Goal: Task Accomplishment & Management: Complete application form

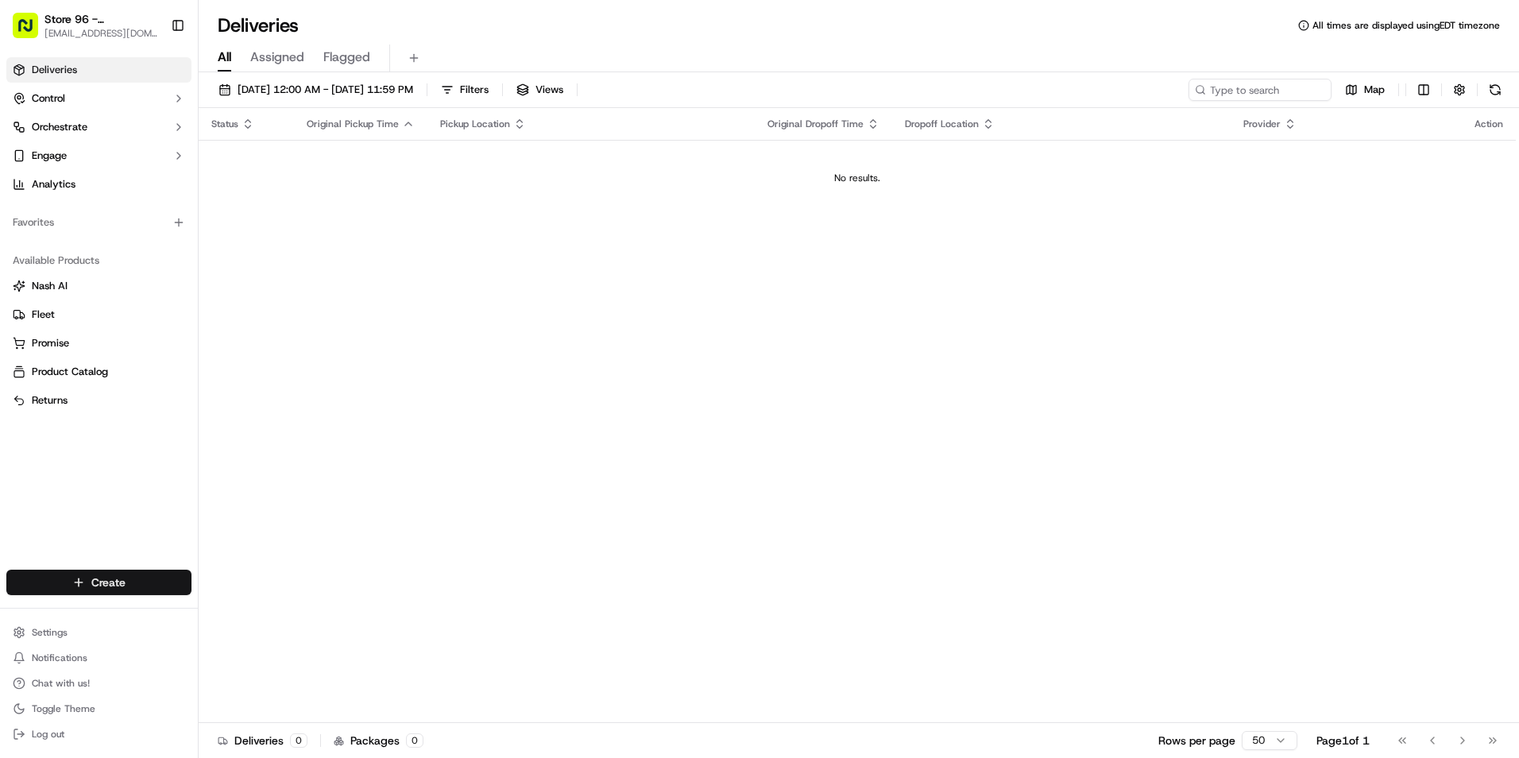
click at [96, 573] on html "Store 96 - [GEOGRAPHIC_DATA] (Just Salad) [EMAIL_ADDRESS][DOMAIN_NAME] Toggle S…" at bounding box center [759, 379] width 1519 height 758
click at [271, 606] on link "Delivery" at bounding box center [287, 612] width 177 height 29
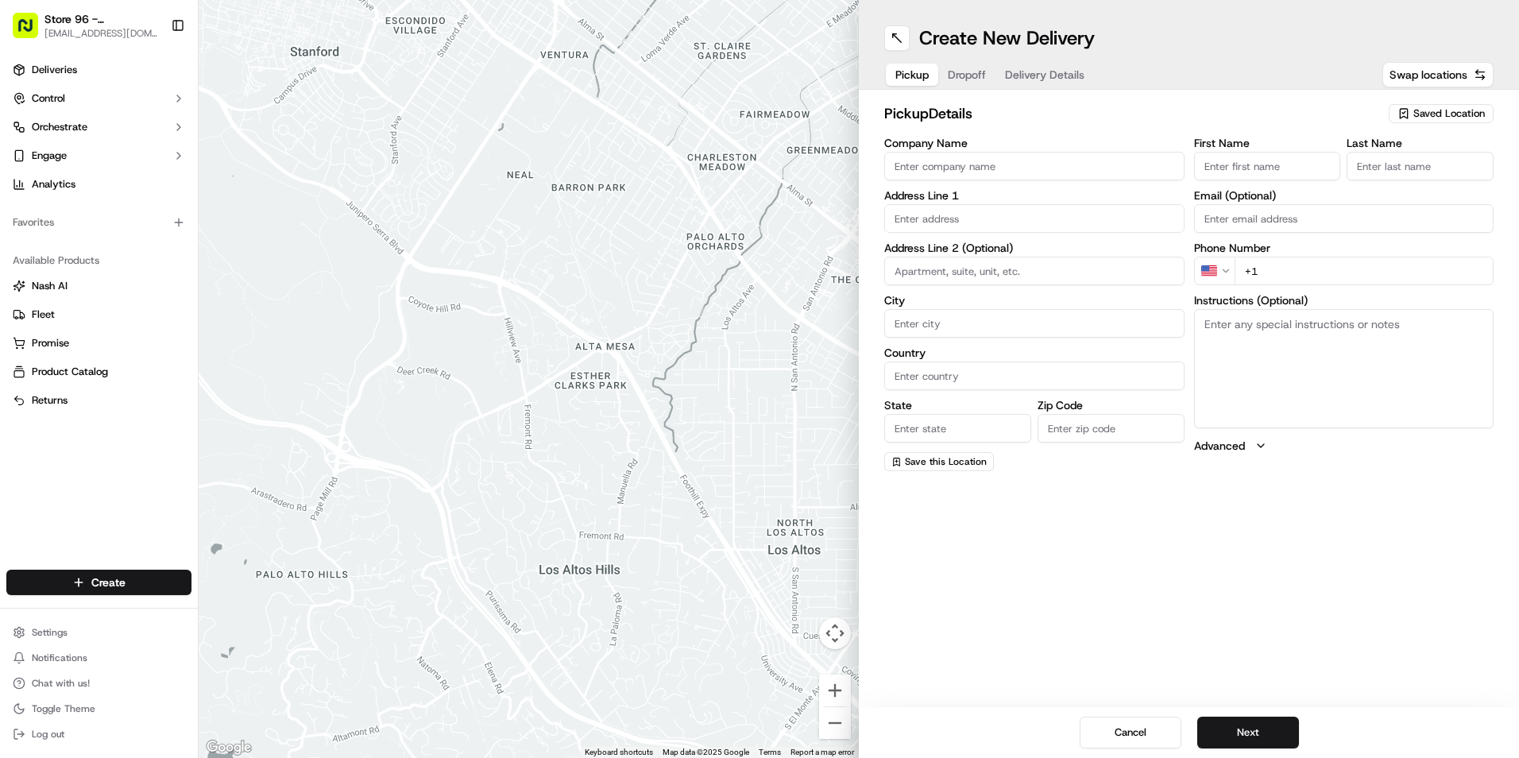
click at [1062, 160] on input "Company Name" at bounding box center [1034, 166] width 300 height 29
type input "Just Salad"
type input "[STREET_ADDRESS]"
type input "[GEOGRAPHIC_DATA]"
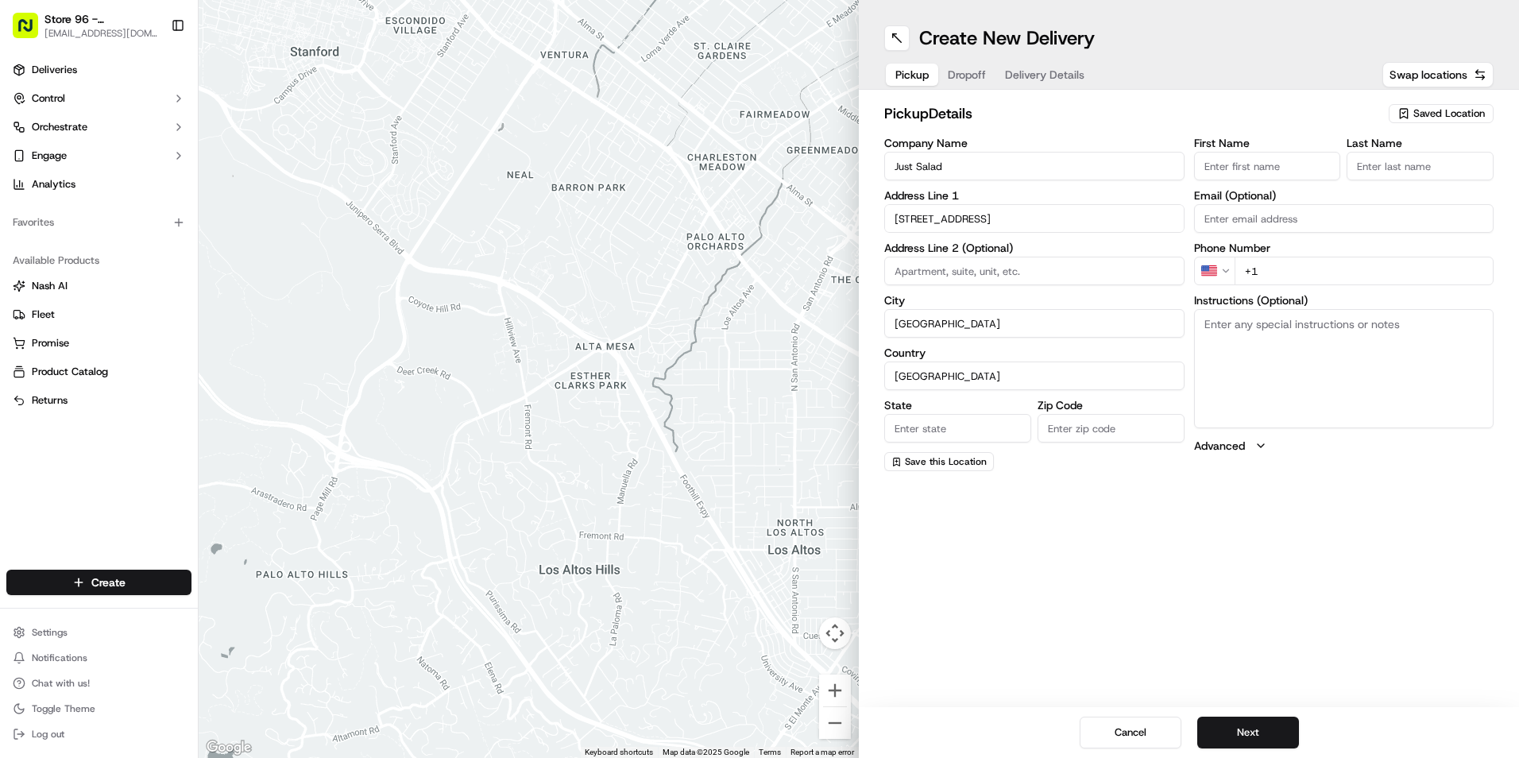
type input "FL"
type input "33483"
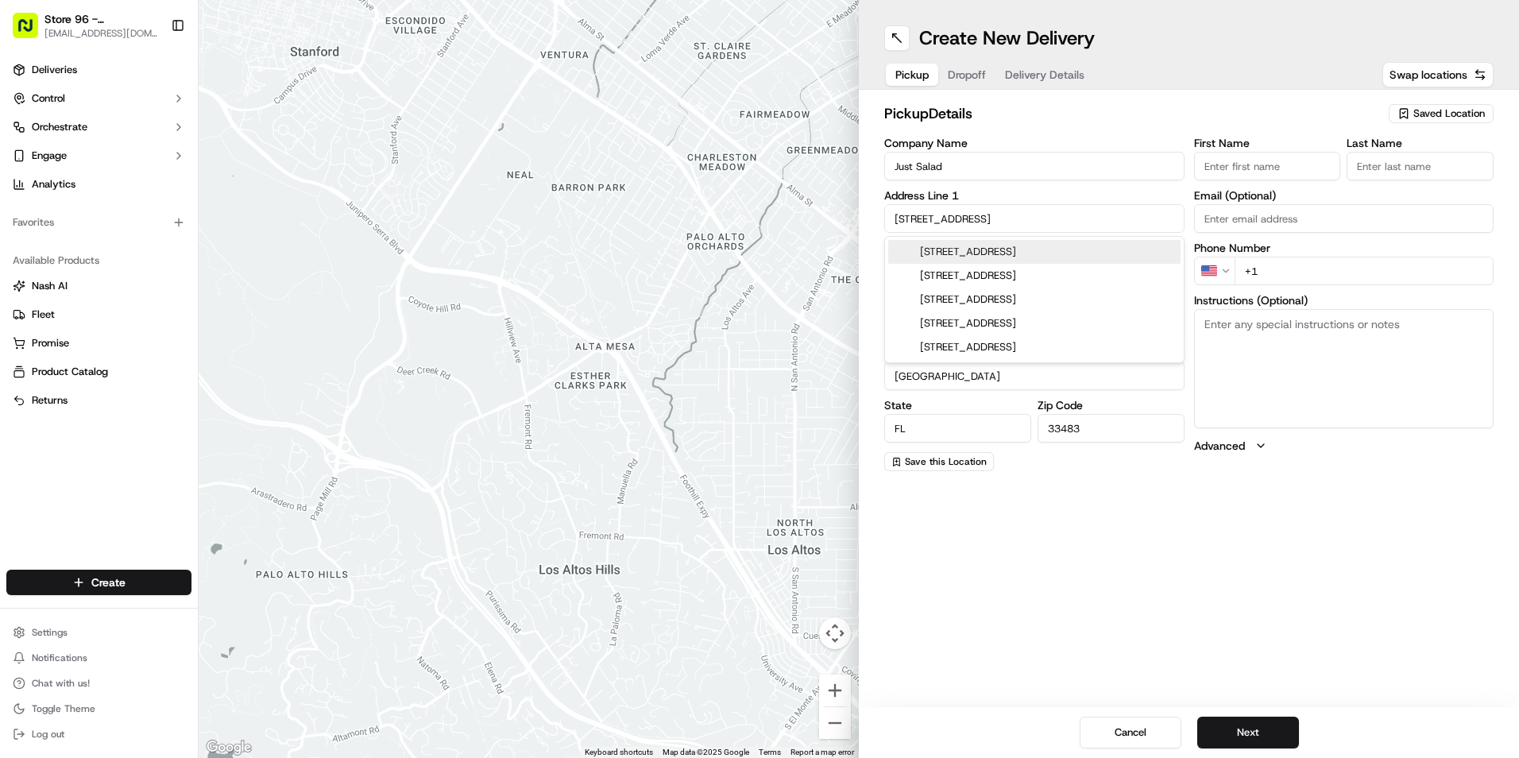
click at [1249, 172] on input "First Name" at bounding box center [1267, 166] width 147 height 29
type input "Karina"
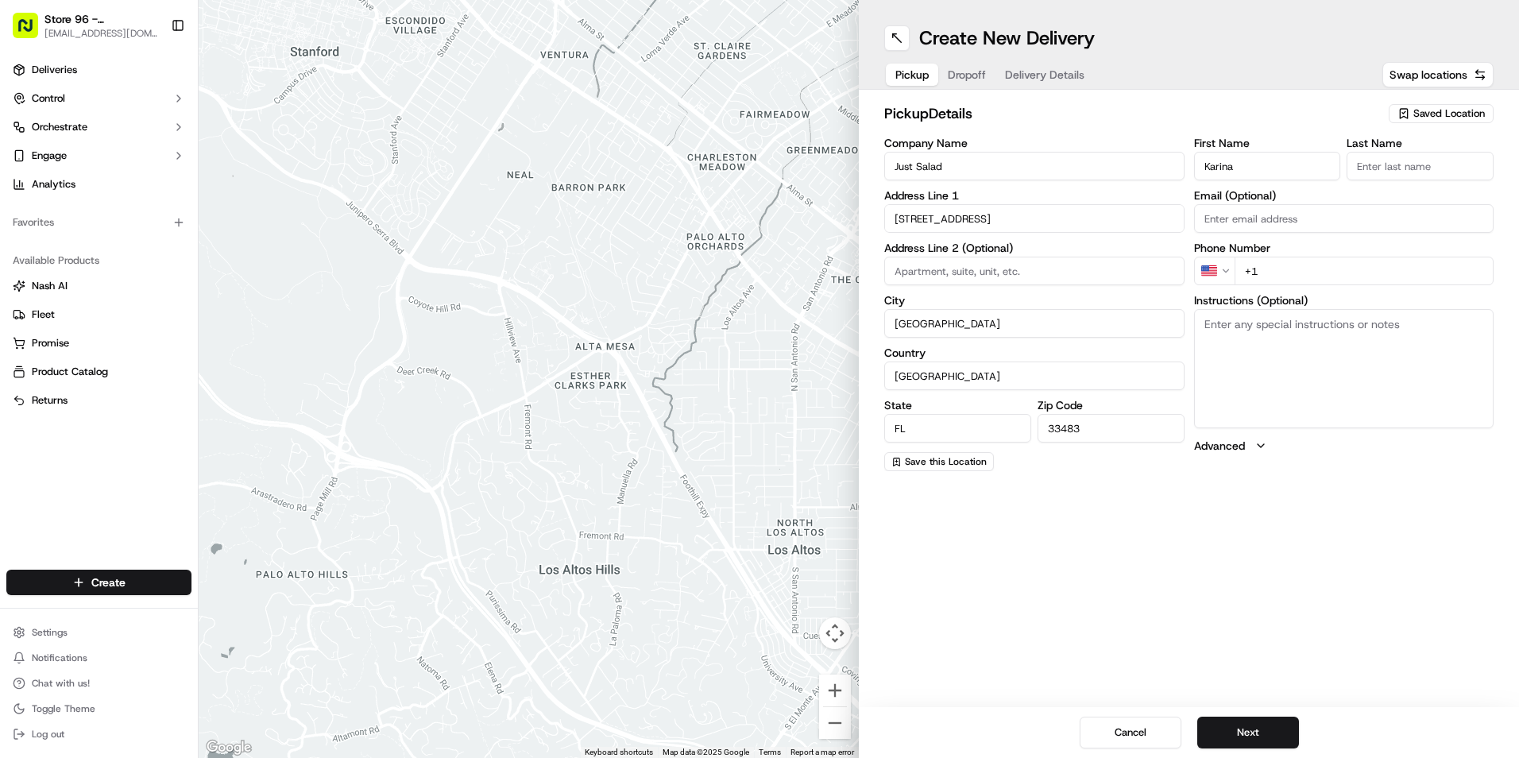
type input "[PERSON_NAME]"
click at [1269, 273] on input "+1" at bounding box center [1365, 271] width 260 height 29
type input "[PHONE_NUMBER]"
click at [1264, 729] on button "Next" at bounding box center [1249, 733] width 102 height 32
click at [1094, 164] on input "Company Name" at bounding box center [1034, 166] width 300 height 29
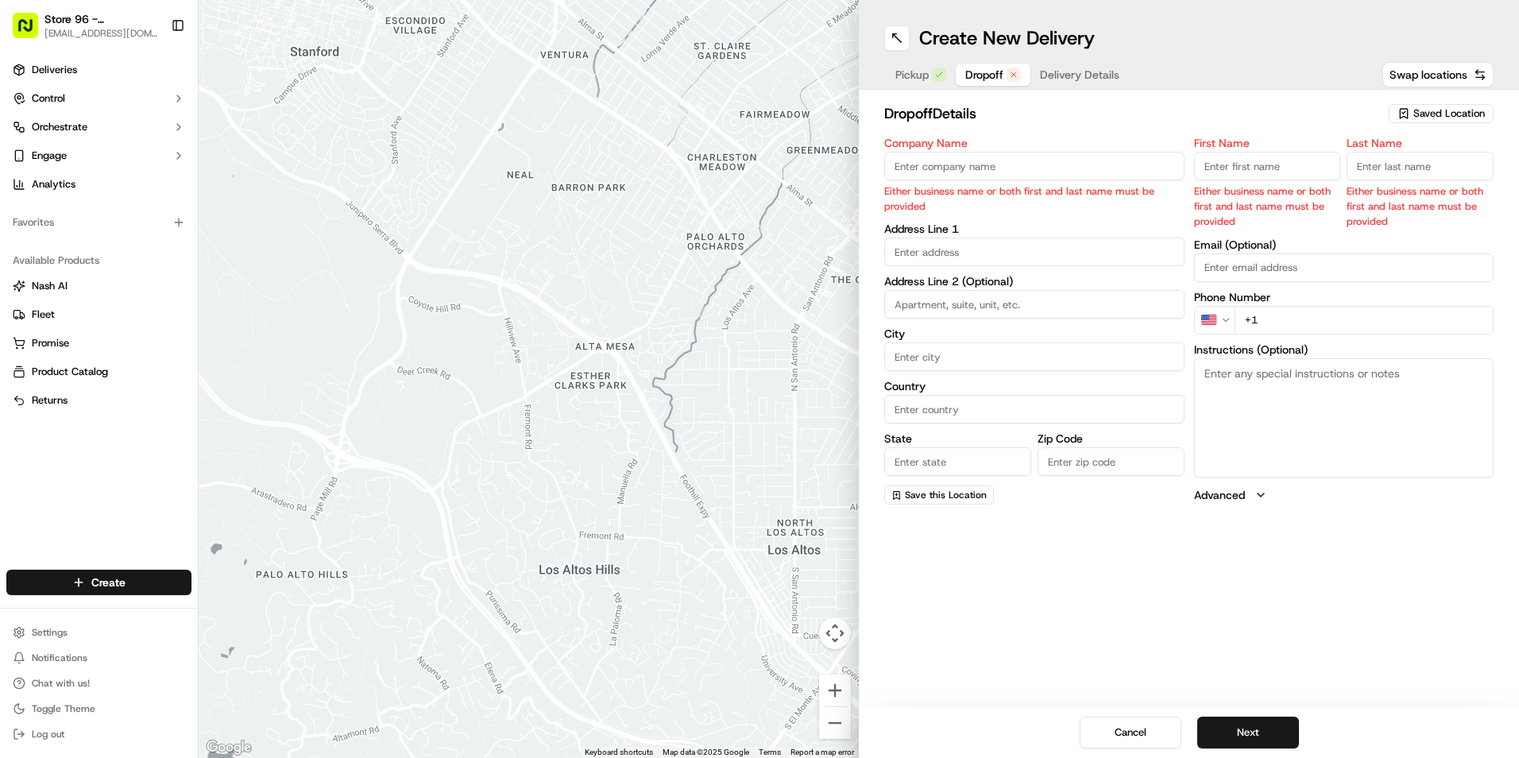
click at [1035, 172] on input "Company Name" at bounding box center [1034, 166] width 300 height 29
type input "Delray OB/GYM Associates"
click at [1217, 160] on input "First Name" at bounding box center [1267, 166] width 147 height 29
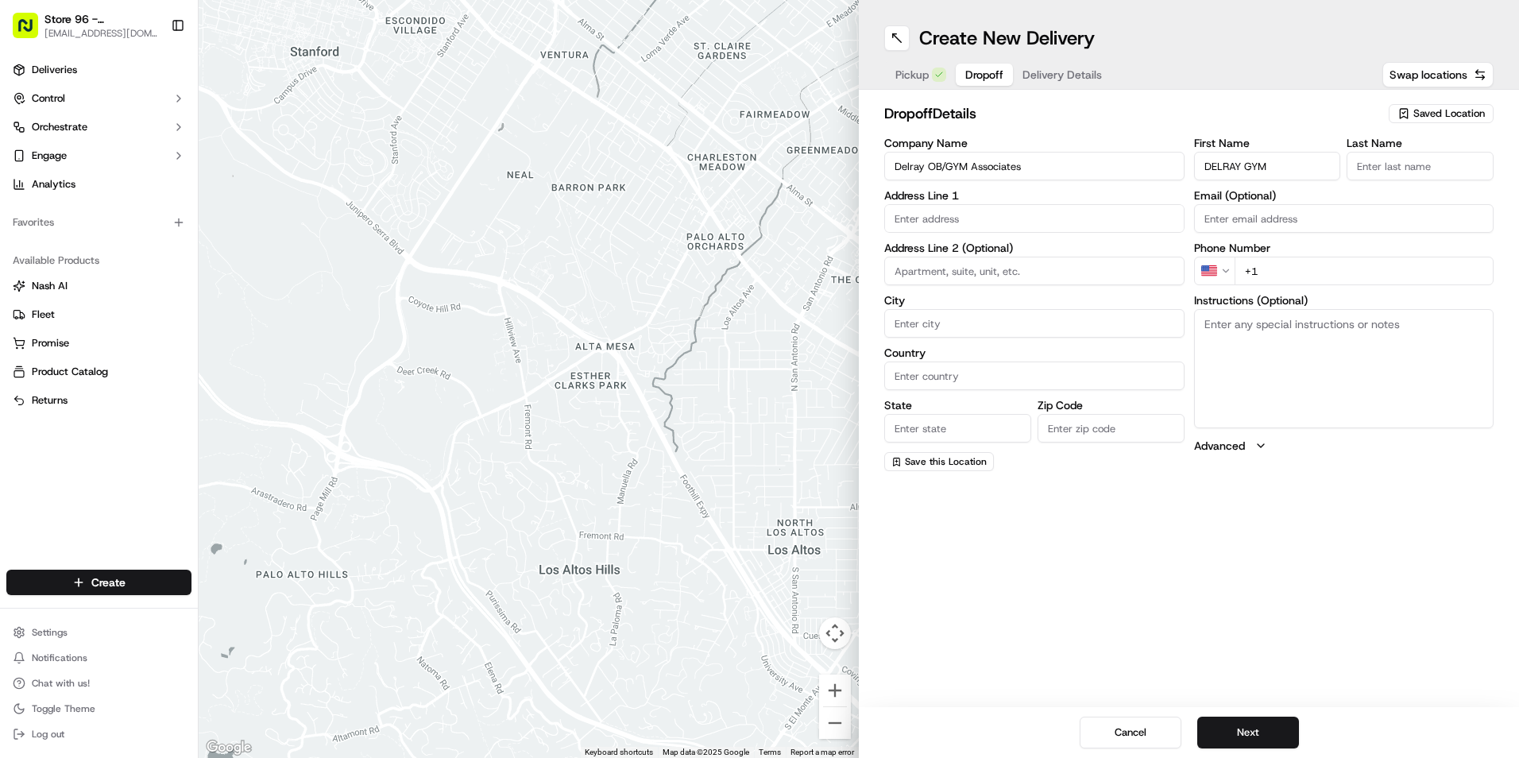
type input "DELRAY GYM"
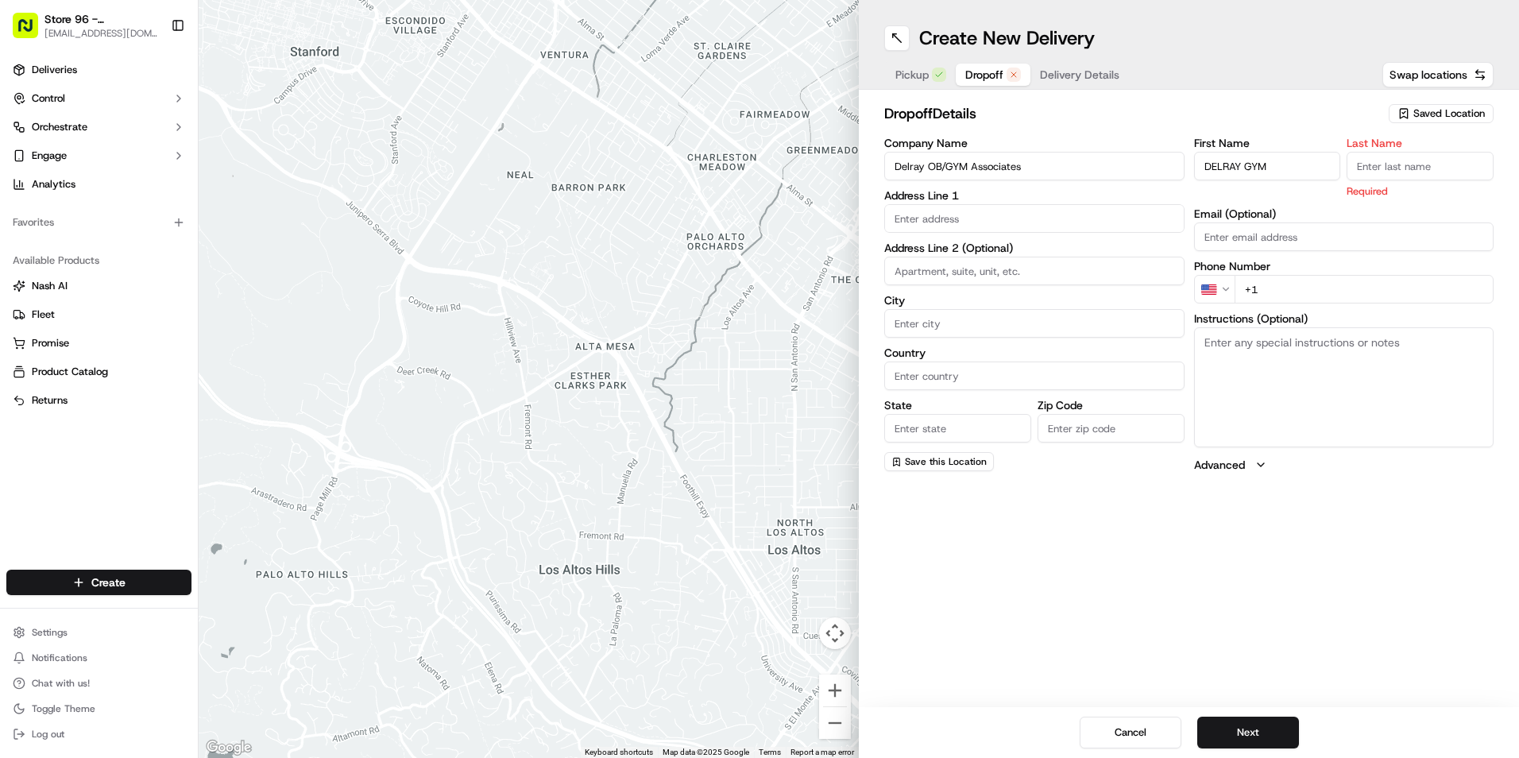
click at [1314, 265] on div "Phone Number US +1" at bounding box center [1344, 282] width 300 height 43
type input "[PHONE_NUMBER]"
click at [1256, 746] on button "Next" at bounding box center [1249, 733] width 102 height 32
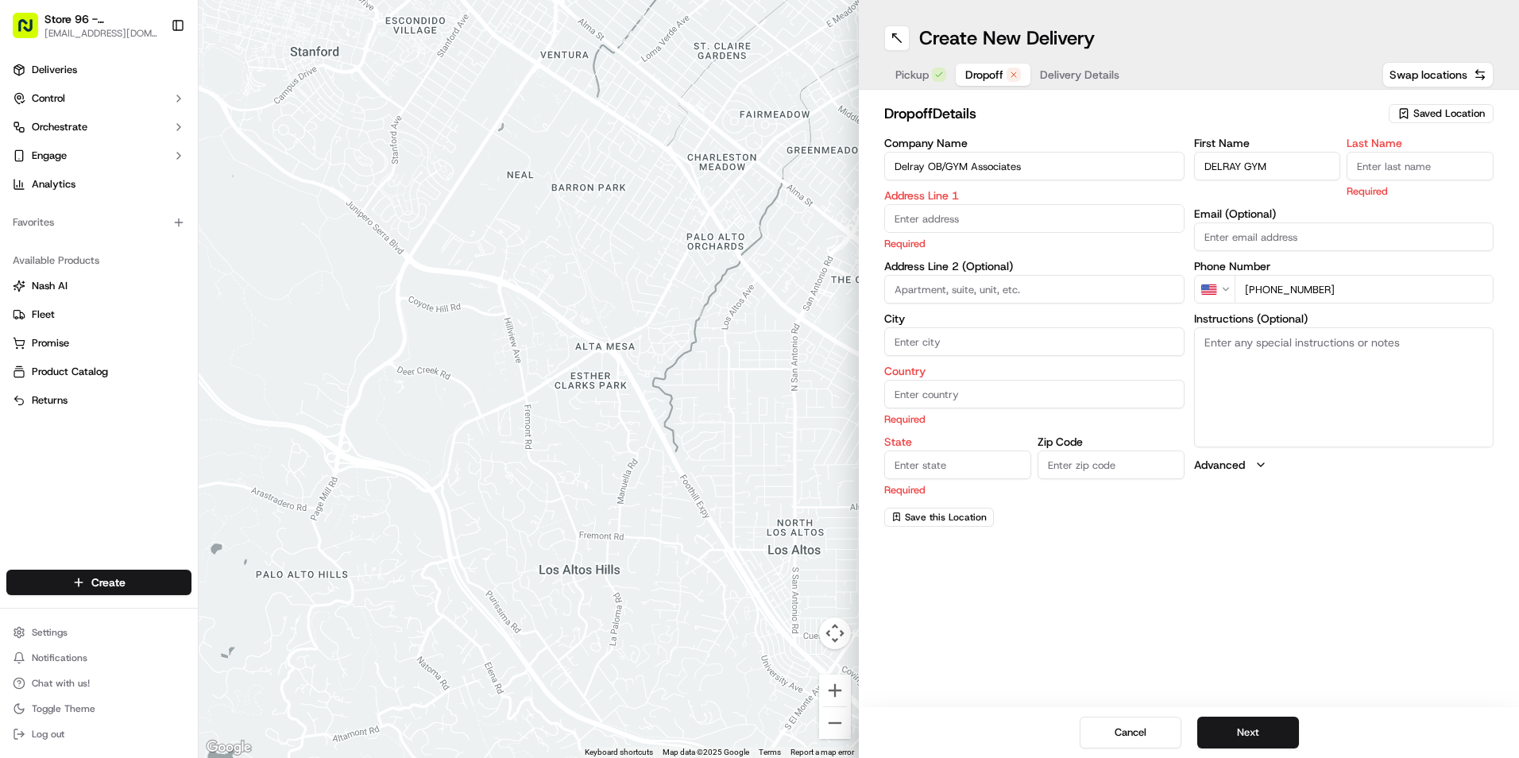
click at [996, 221] on input "text" at bounding box center [1034, 218] width 300 height 29
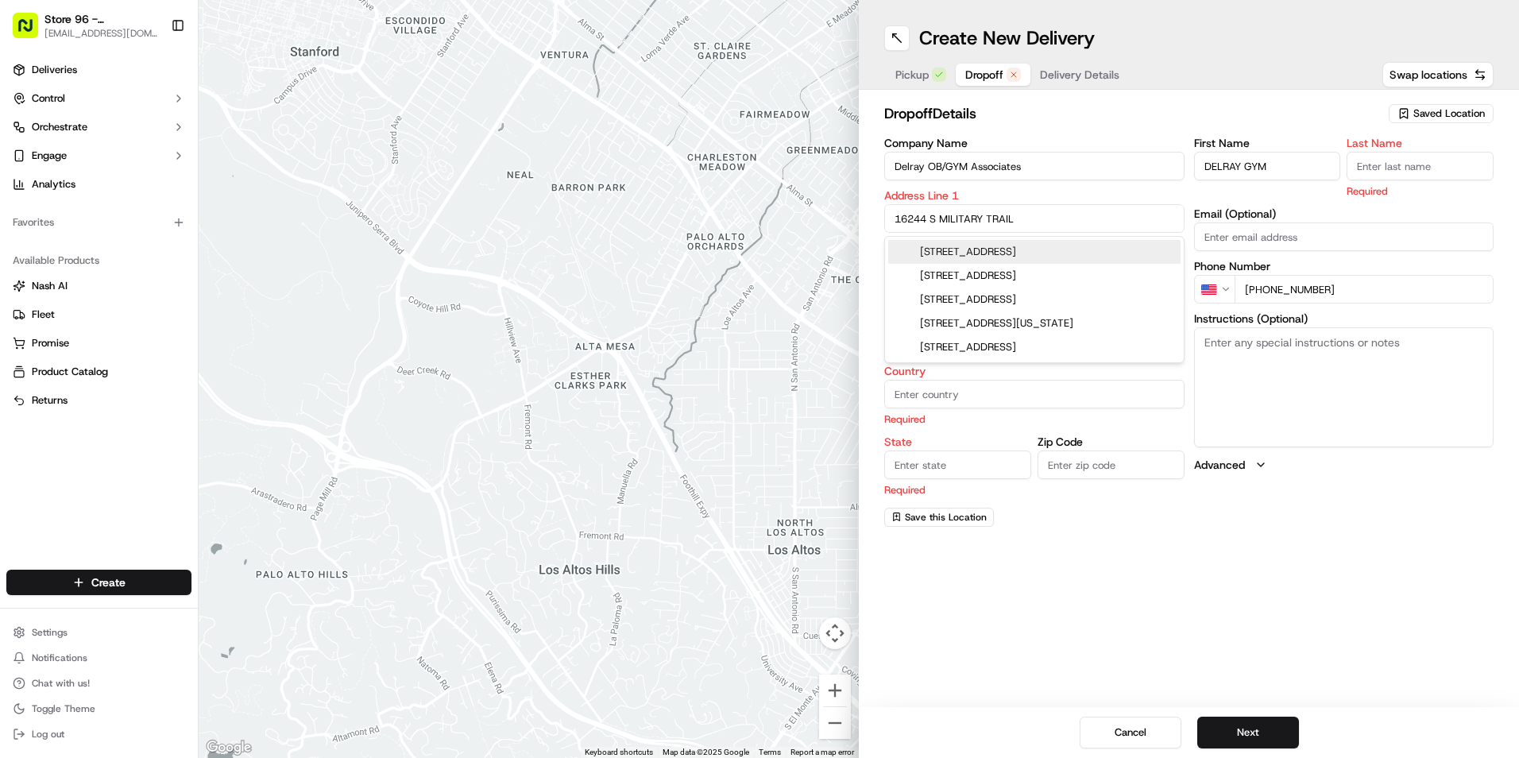
click at [1003, 250] on div "[STREET_ADDRESS]" at bounding box center [1034, 252] width 292 height 24
type input "[STREET_ADDRESS]"
type input "[GEOGRAPHIC_DATA]"
type input "FL"
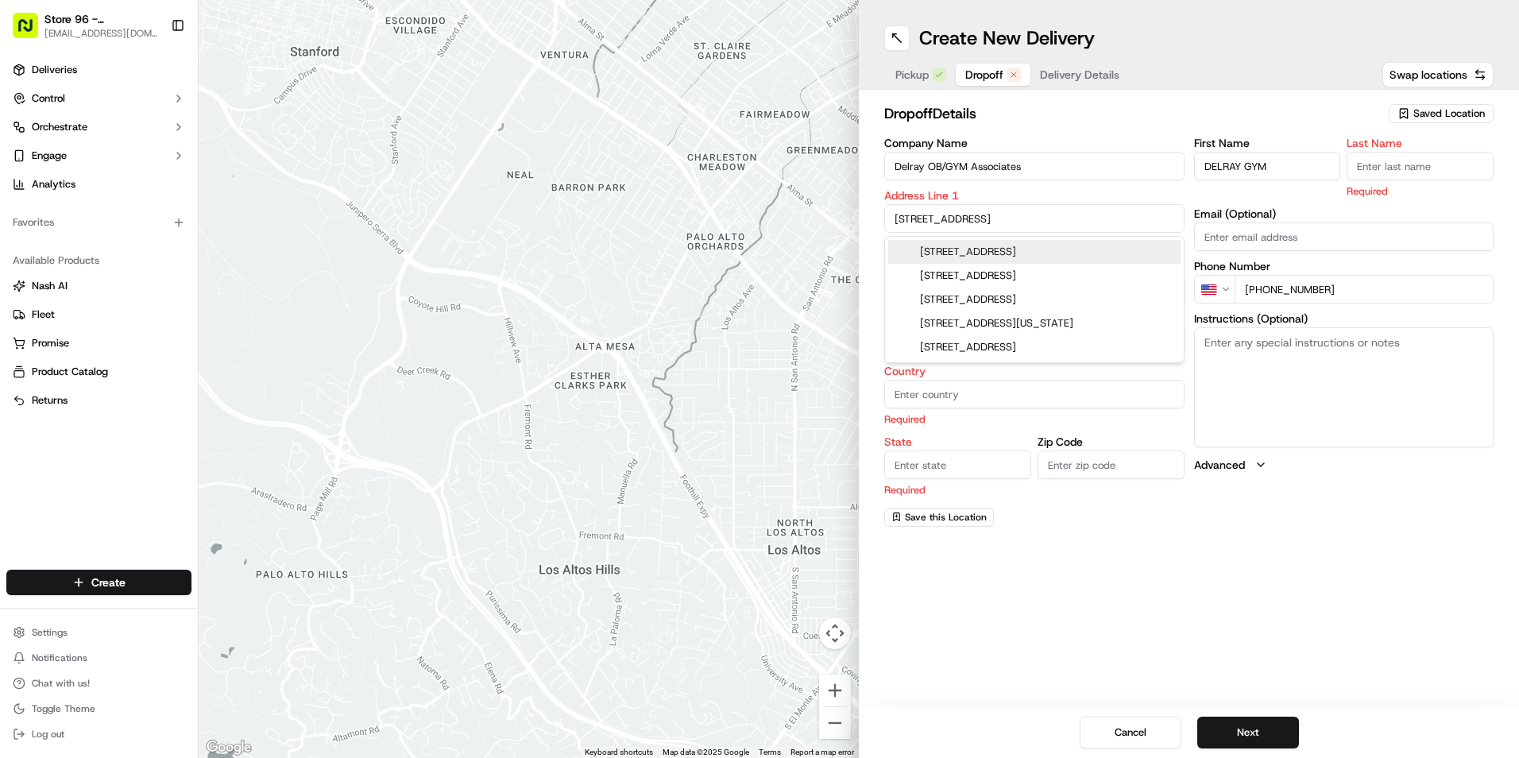
type input "33445"
type input "[STREET_ADDRESS]"
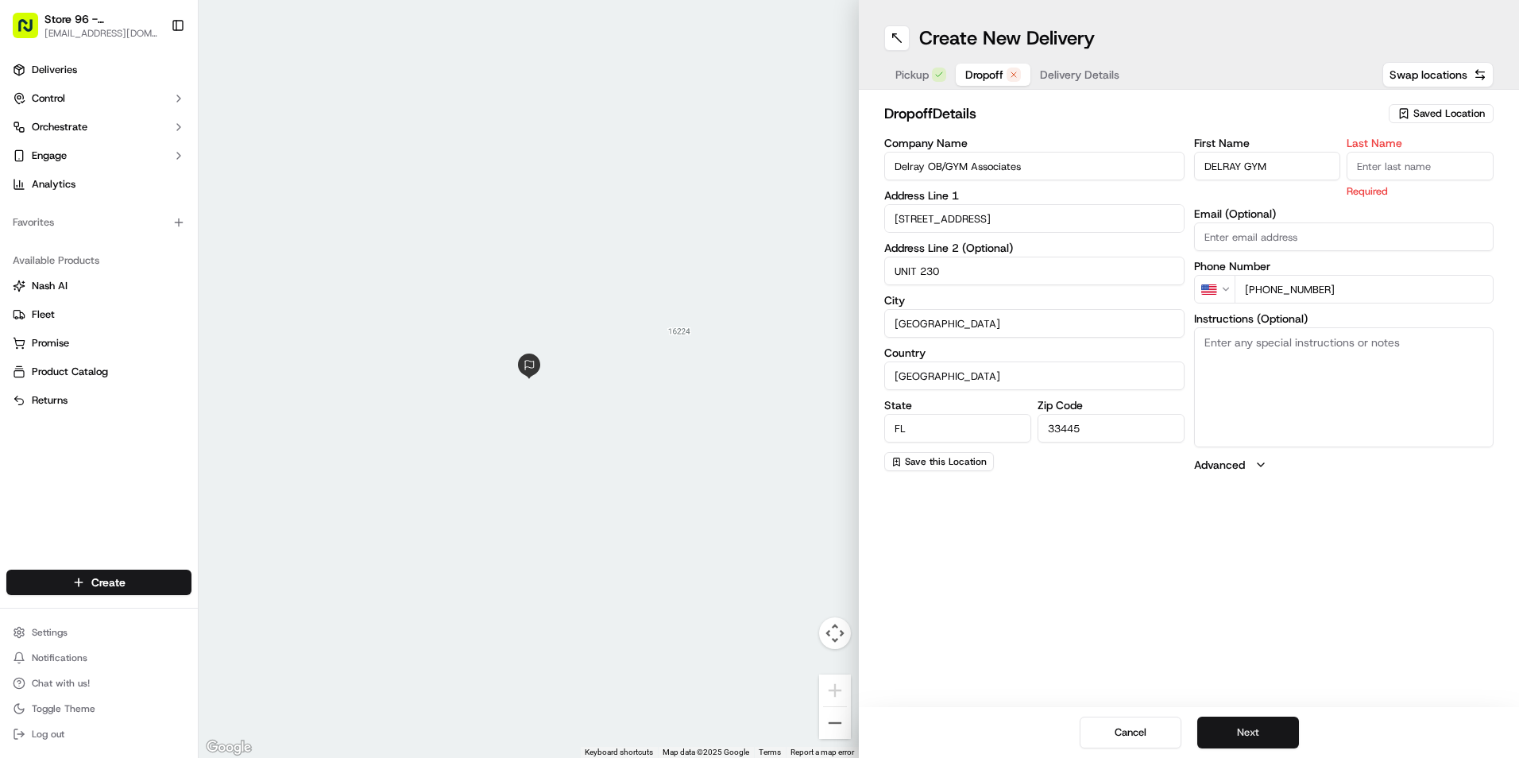
type input "UNIT 230"
click at [1260, 723] on button "Next" at bounding box center [1249, 733] width 102 height 32
click at [1406, 164] on input "Last Name" at bounding box center [1420, 166] width 147 height 29
type input "GYM"
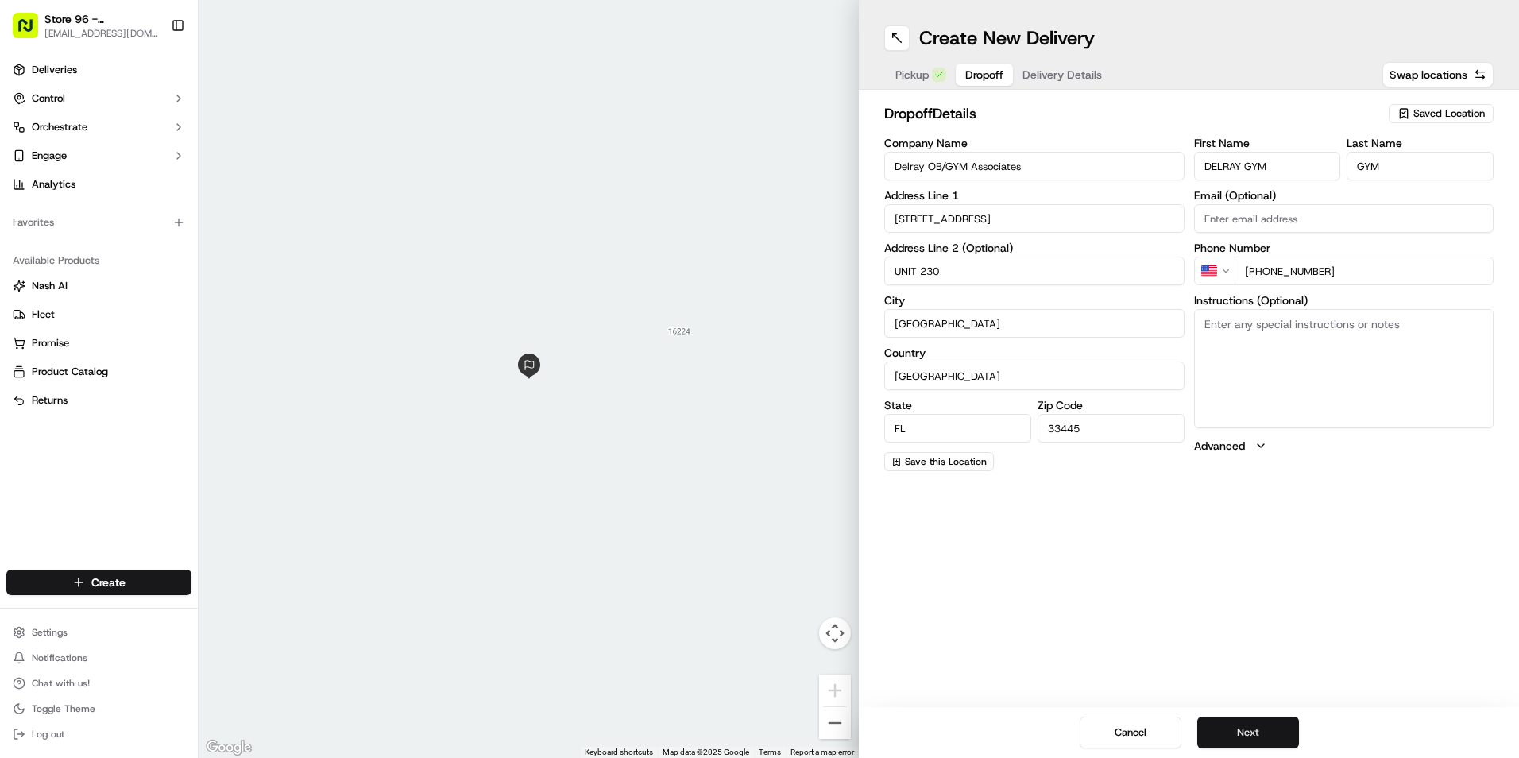
click at [1221, 743] on button "Next" at bounding box center [1249, 733] width 102 height 32
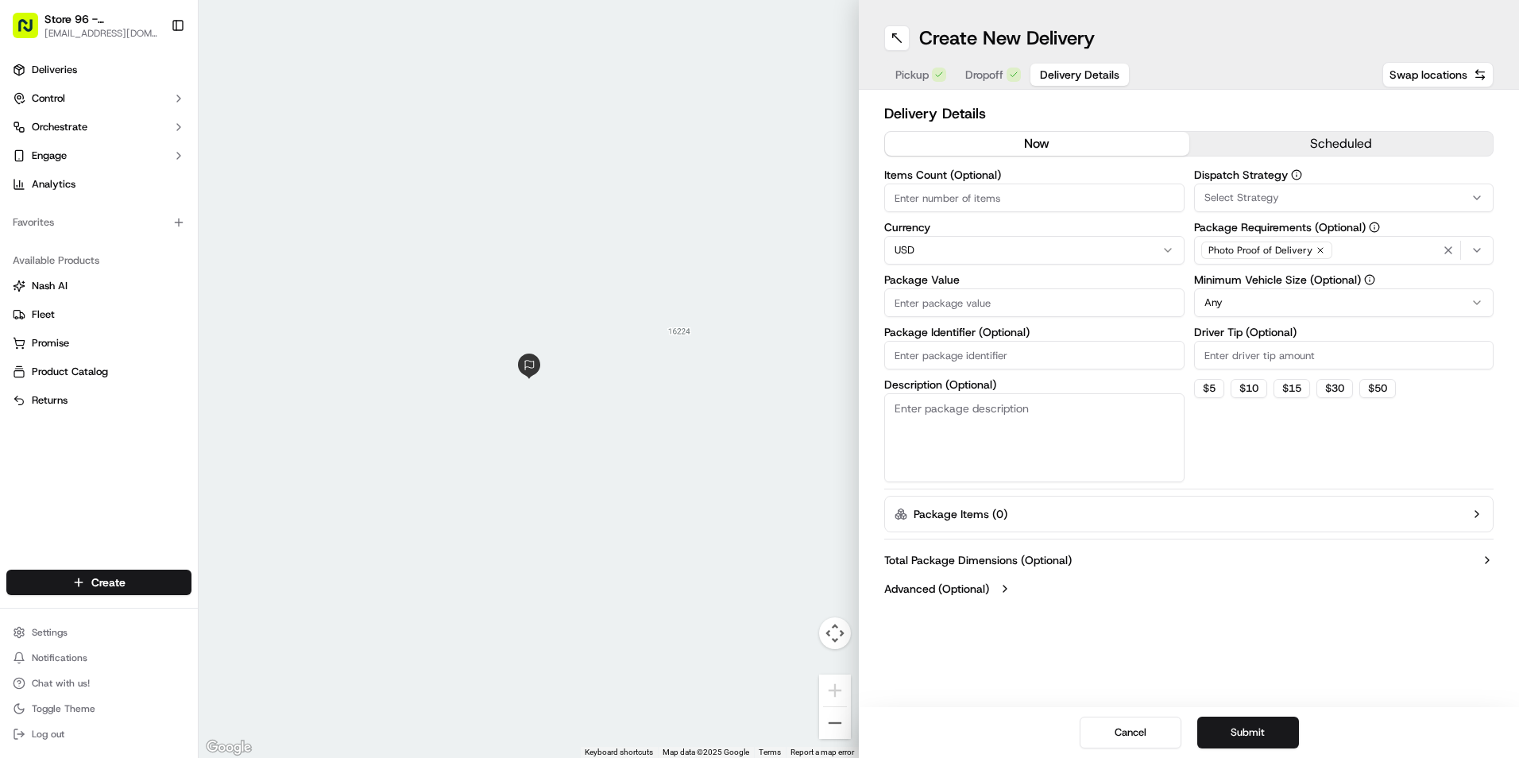
click at [1035, 190] on input "Items Count (Optional)" at bounding box center [1034, 198] width 300 height 29
type input "2"
click at [998, 299] on input "Package Value" at bounding box center [1034, 302] width 300 height 29
type input "1"
click at [1250, 730] on button "Submit" at bounding box center [1249, 733] width 102 height 32
